Goal: Information Seeking & Learning: Learn about a topic

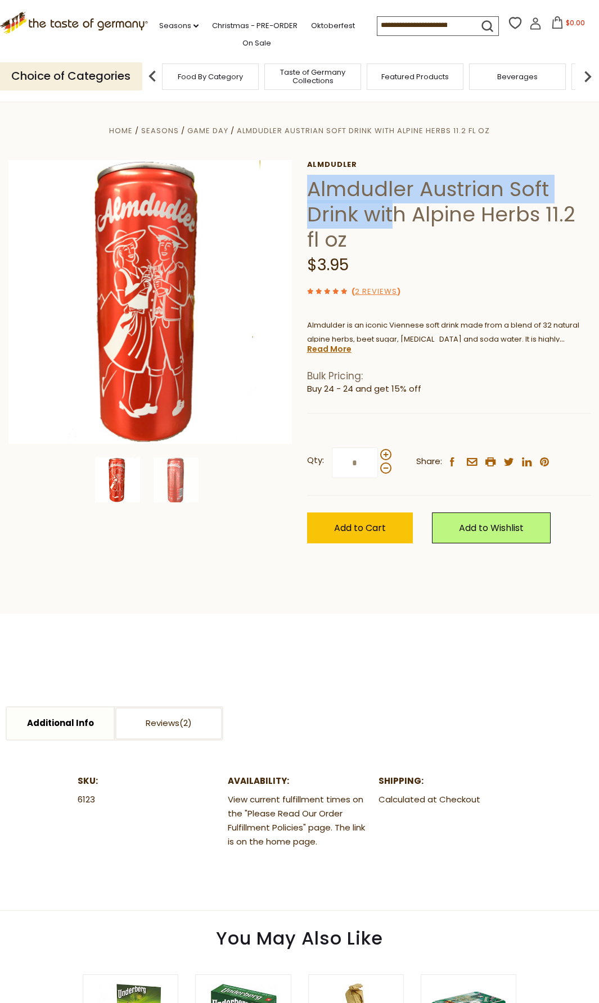
drag, startPoint x: 308, startPoint y: 192, endPoint x: 390, endPoint y: 219, distance: 86.4
click at [390, 219] on h1 "Almdudler Austrian Soft Drink with Alpine Herbs 11.2 fl oz" at bounding box center [448, 214] width 283 height 76
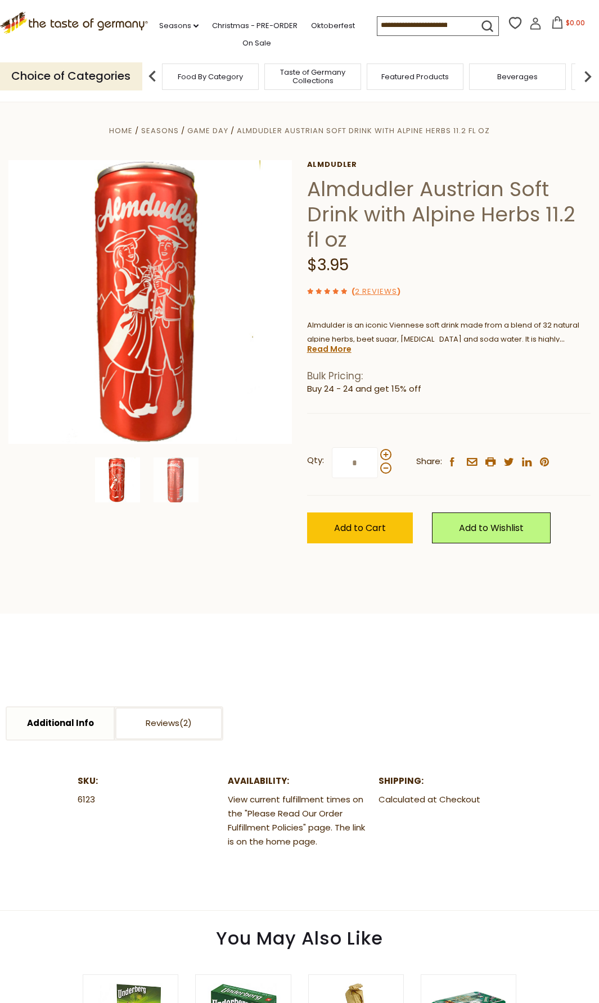
click at [459, 225] on h1 "Almdudler Austrian Soft Drink with Alpine Herbs 11.2 fl oz" at bounding box center [448, 214] width 283 height 76
click at [481, 217] on h1 "Almdudler Austrian Soft Drink with Alpine Herbs 11.2 fl oz" at bounding box center [448, 214] width 283 height 76
click at [466, 217] on h1 "Almdudler Austrian Soft Drink with Alpine Herbs 11.2 fl oz" at bounding box center [448, 214] width 283 height 76
click at [511, 238] on h1 "Almdudler Austrian Soft Drink with Alpine Herbs 11.2 fl oz" at bounding box center [448, 214] width 283 height 76
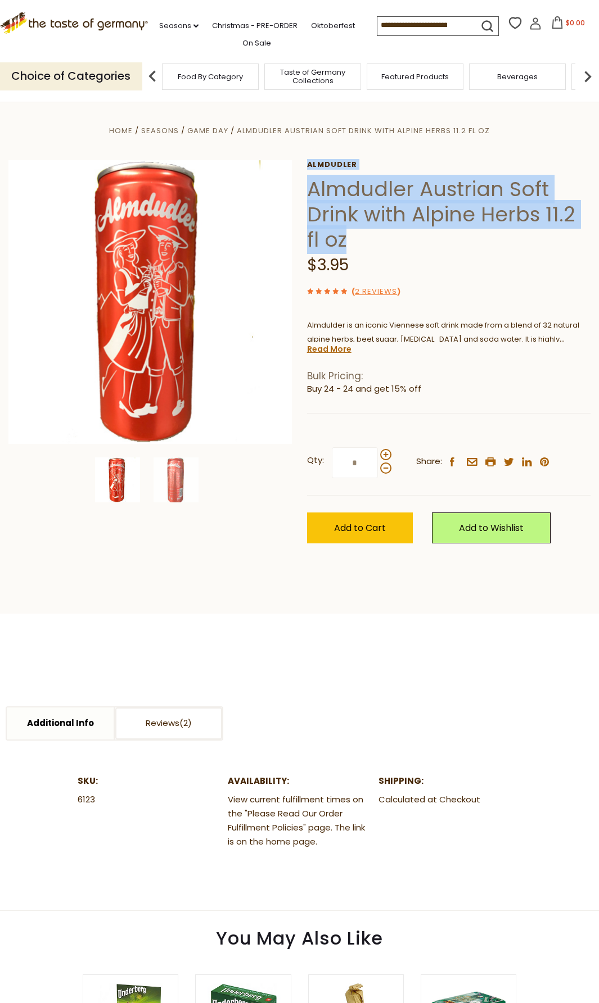
drag, startPoint x: 330, startPoint y: 239, endPoint x: 305, endPoint y: 220, distance: 30.9
click at [305, 220] on div "Home Seasons Game Day Almdudler Austrian Soft Drink with Alpine Herbs 11.2 fl o…" at bounding box center [299, 346] width 599 height 445
click at [391, 232] on h1 "Almdudler Austrian Soft Drink with Alpine Herbs 11.2 fl oz" at bounding box center [448, 214] width 283 height 76
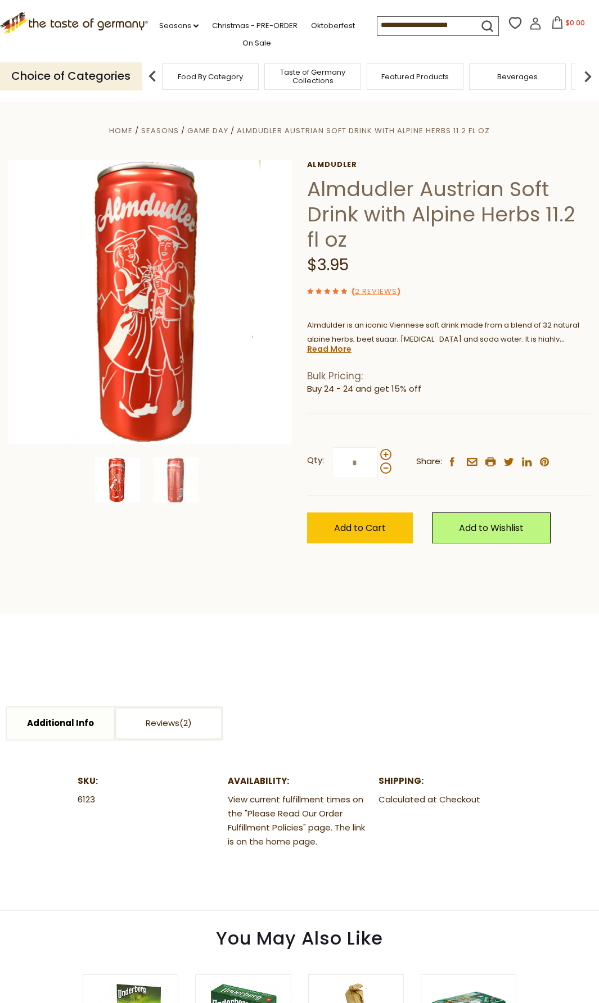
click at [411, 637] on section "Additional Info Reviews Additional Info SKU: 6123 Availability: View current fu…" at bounding box center [299, 762] width 599 height 297
